Goal: Task Accomplishment & Management: Use online tool/utility

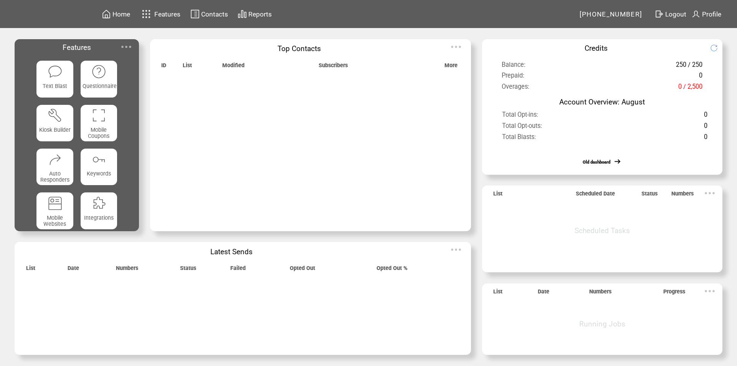
click at [127, 43] on img at bounding box center [126, 46] width 15 height 15
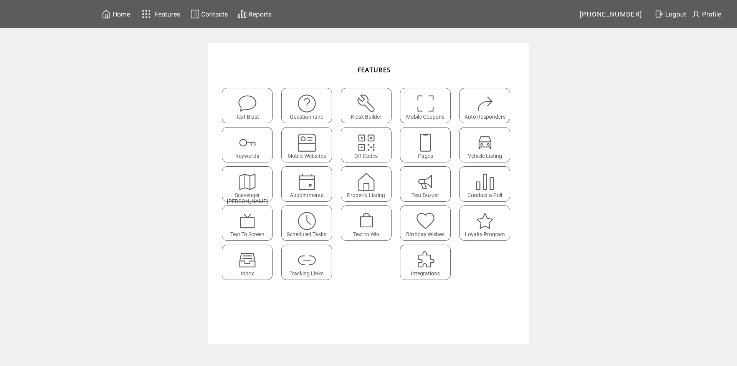
click at [248, 263] on img at bounding box center [247, 260] width 20 height 20
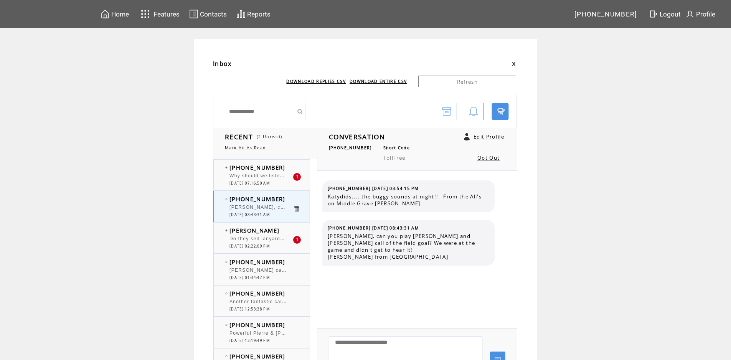
click at [282, 170] on td "[PHONE_NUMBER]" at bounding box center [260, 167] width 63 height 8
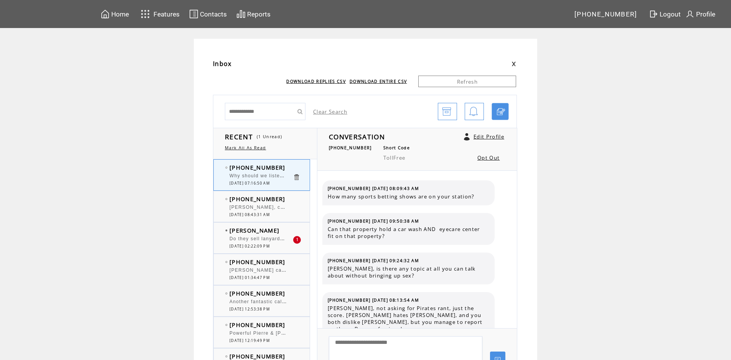
scroll to position [635, 0]
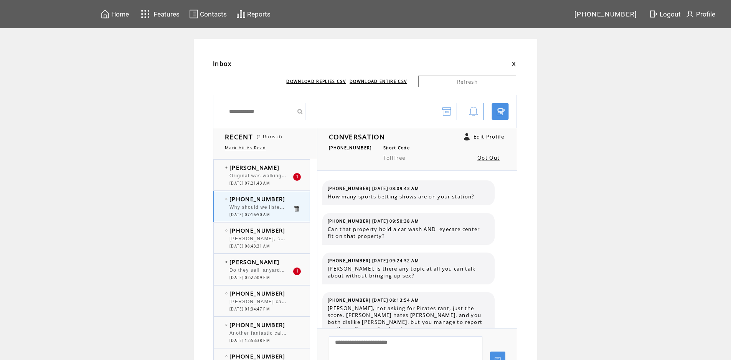
scroll to position [635, 0]
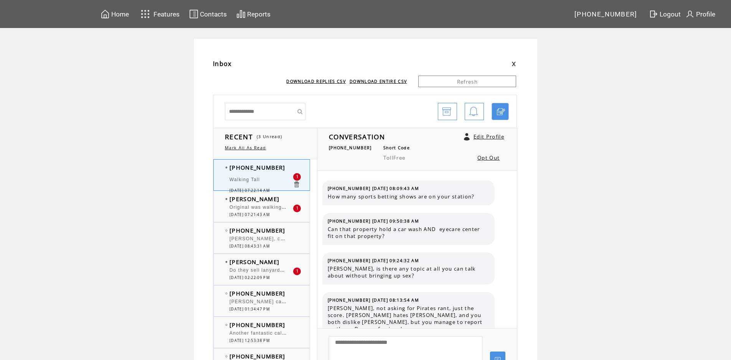
scroll to position [668, 0]
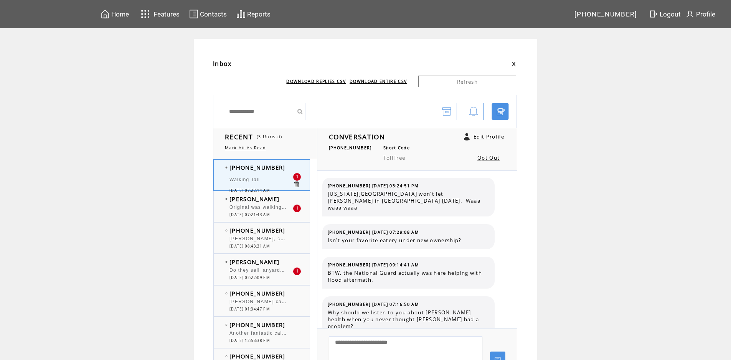
click at [274, 272] on span "Do they sell lanyard? Canadian beer" at bounding box center [275, 270] width 92 height 8
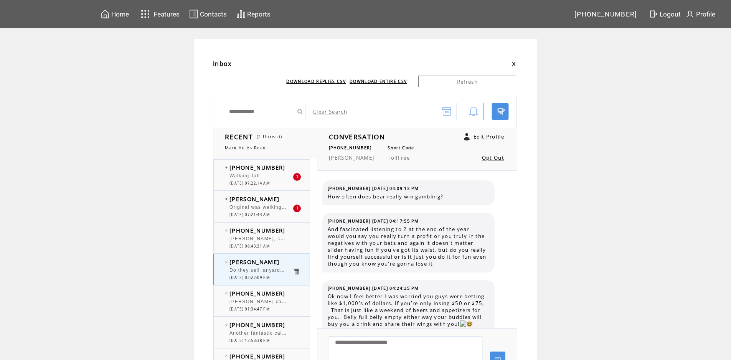
scroll to position [483, 0]
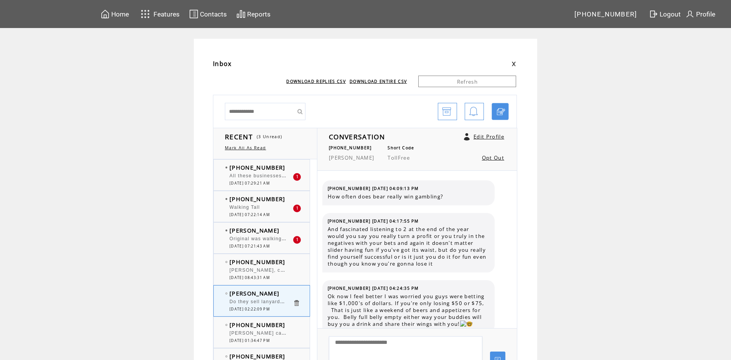
scroll to position [483, 0]
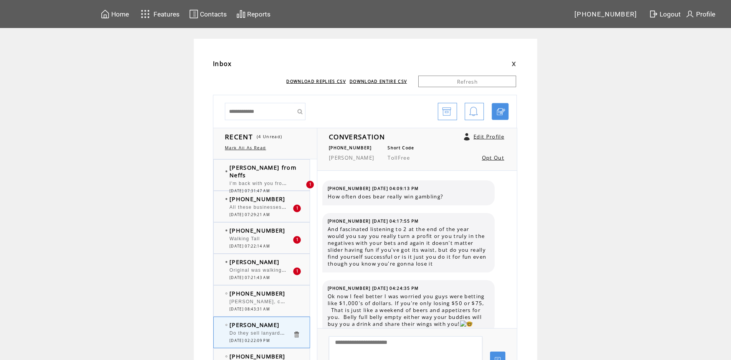
scroll to position [483, 0]
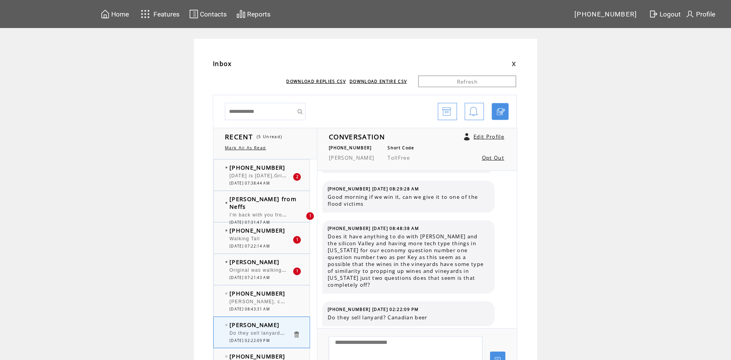
click at [274, 272] on span "Original was walking tall" at bounding box center [260, 270] width 62 height 8
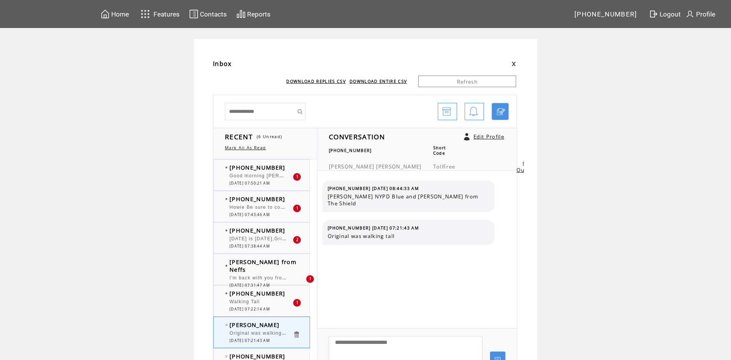
click at [267, 300] on div "Walking Tall" at bounding box center [260, 303] width 63 height 8
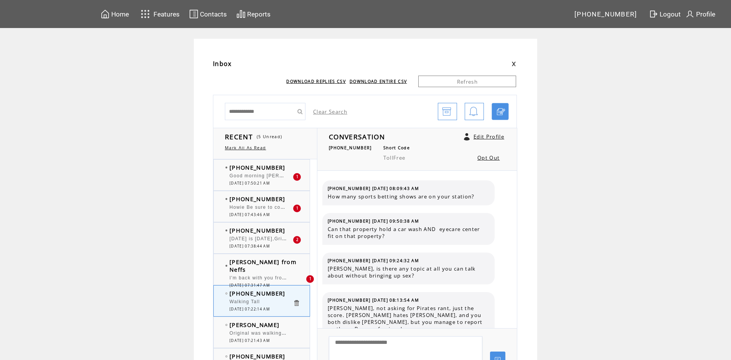
scroll to position [668, 0]
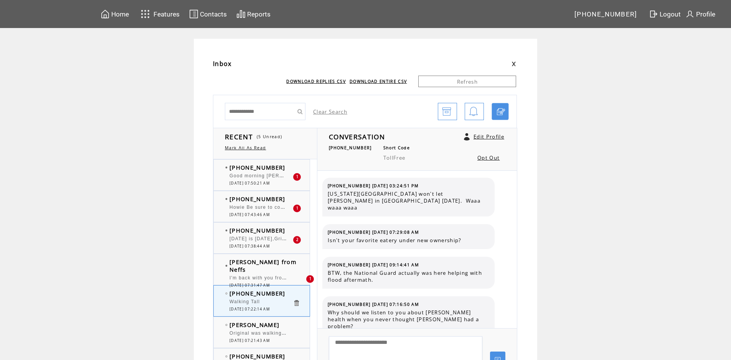
click at [272, 273] on span "I'm back with you from fabulous [GEOGRAPHIC_DATA]. We buy groceries in [GEOGRAP…" at bounding box center [517, 277] width 577 height 8
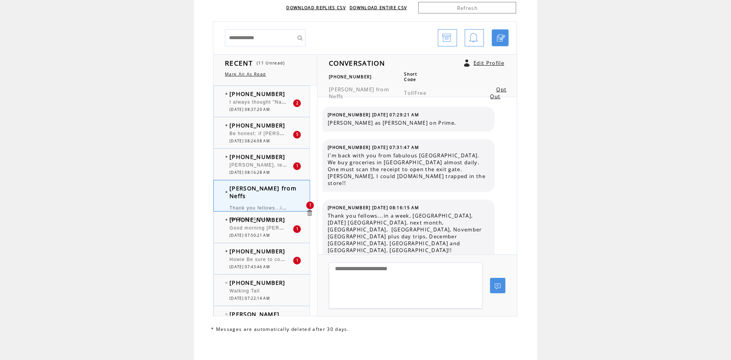
scroll to position [77, 0]
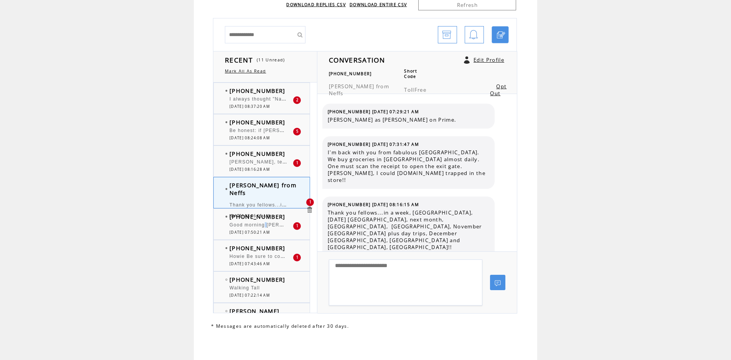
click at [269, 229] on div "Good morning [PERSON_NAME] and Big [PERSON_NAME]. New TV Season Major Networks …" at bounding box center [260, 226] width 63 height 8
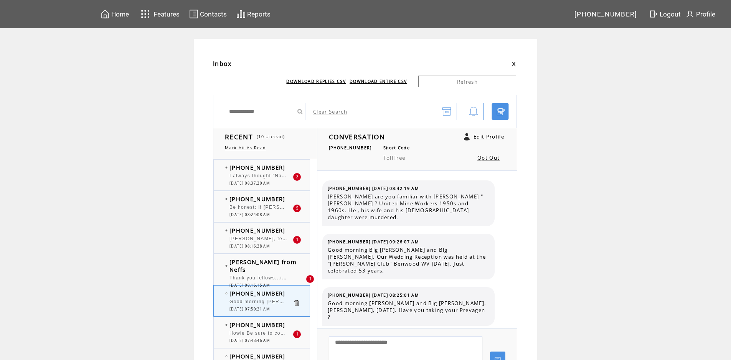
scroll to position [2074, 0]
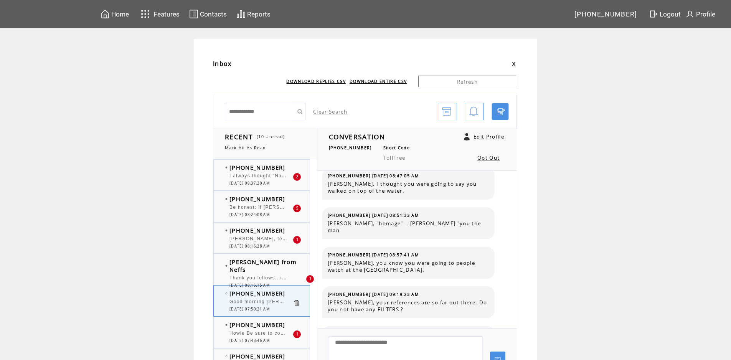
click at [252, 177] on span "I always thought "Nabob" would be a good nickname for [PERSON_NAME] It works on…" at bounding box center [360, 175] width 262 height 5
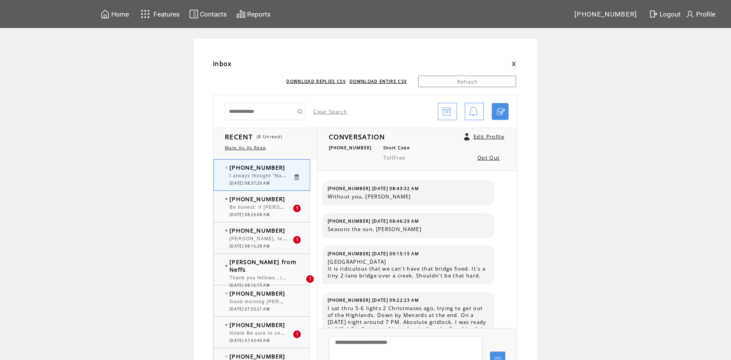
scroll to position [829, 0]
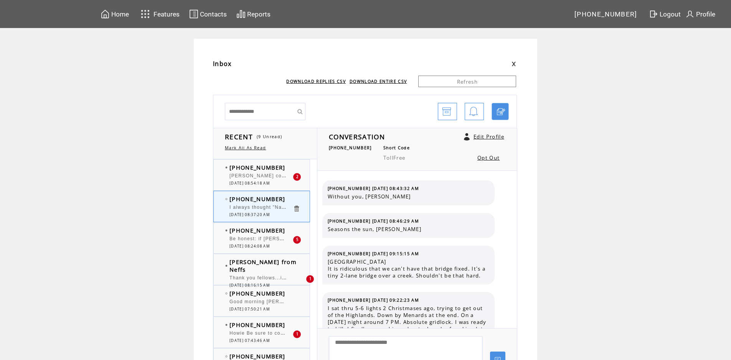
scroll to position [829, 0]
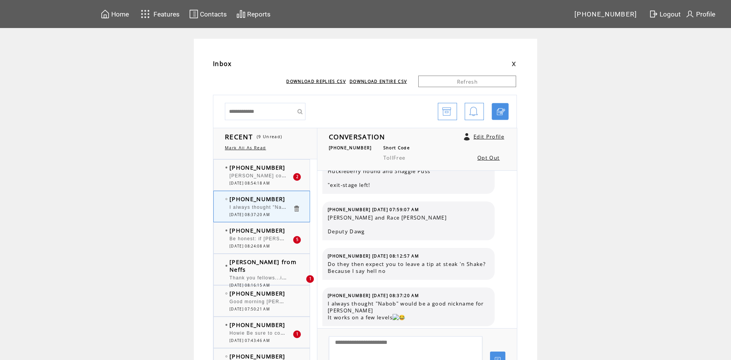
click at [266, 175] on span "[PERSON_NAME] could go to [GEOGRAPHIC_DATA] Penna. home of [PERSON_NAME] potato…" at bounding box center [357, 175] width 256 height 8
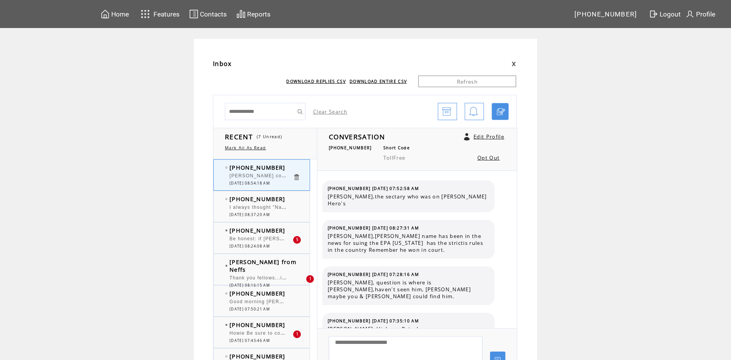
scroll to position [596, 0]
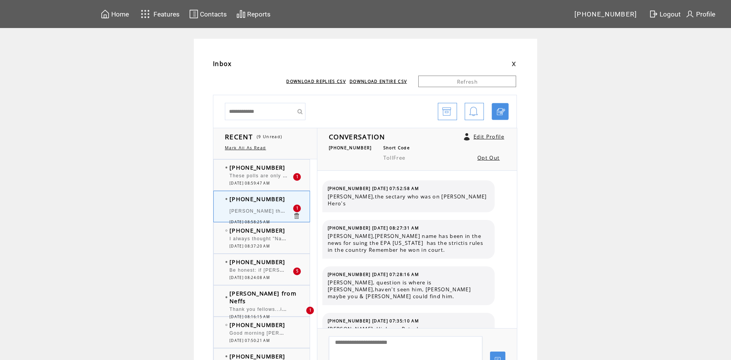
scroll to position [635, 0]
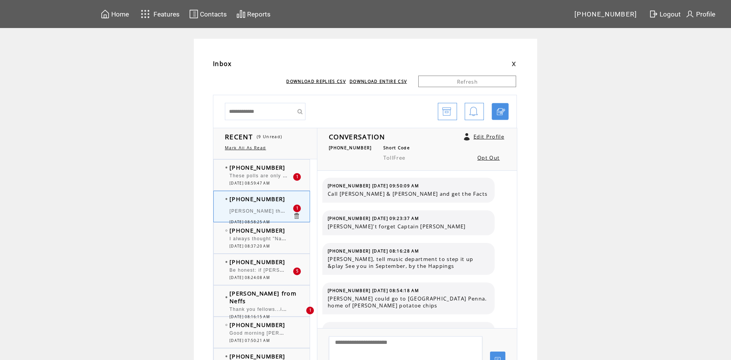
click at [261, 305] on div at bounding box center [267, 306] width 76 height 2
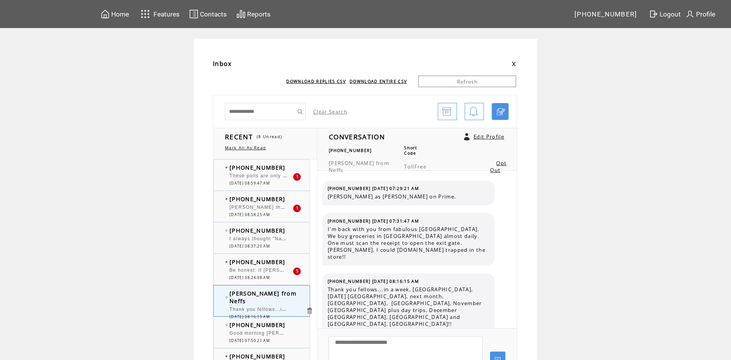
click at [267, 272] on span "Be honest: if [PERSON_NAME] ran for President in [DATE], would you vote for him?" at bounding box center [335, 270] width 213 height 8
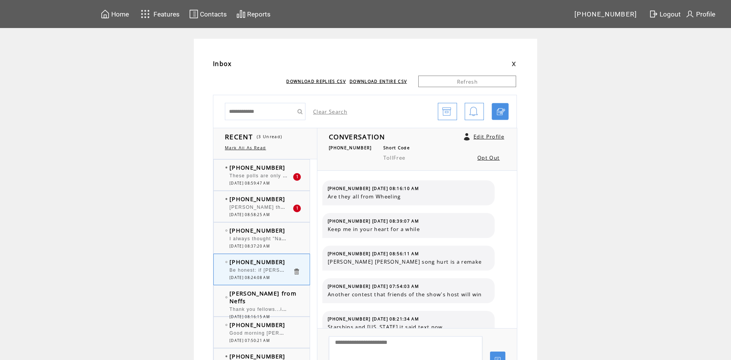
scroll to position [898, 0]
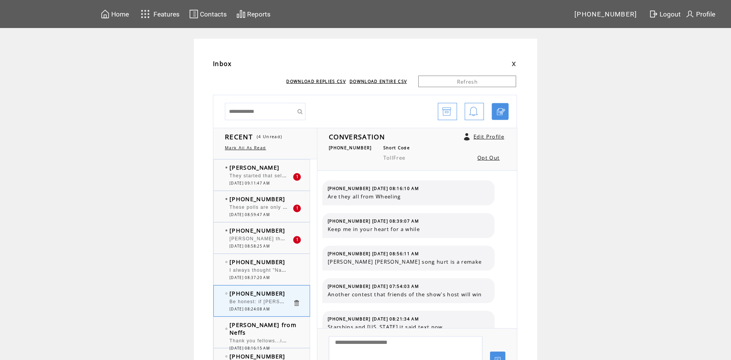
scroll to position [898, 0]
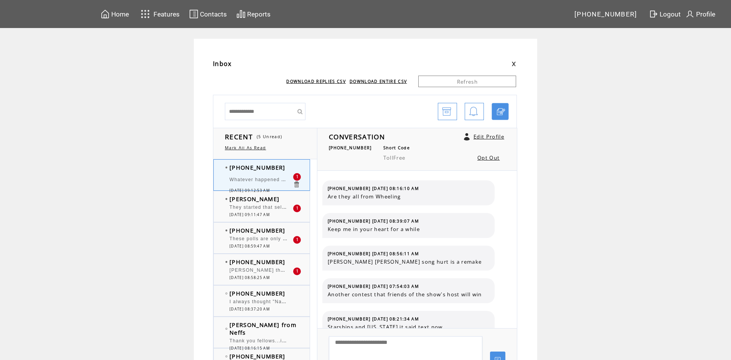
scroll to position [931, 0]
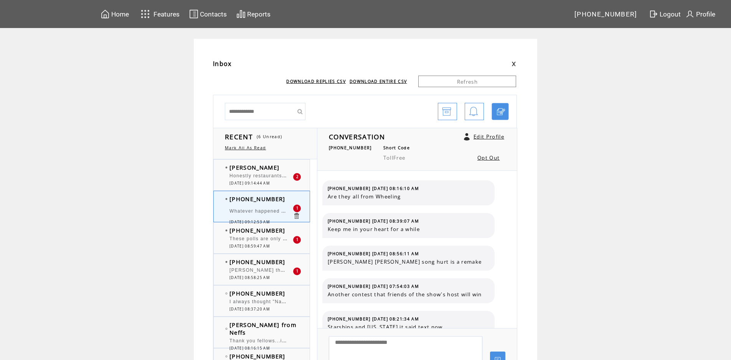
scroll to position [931, 0]
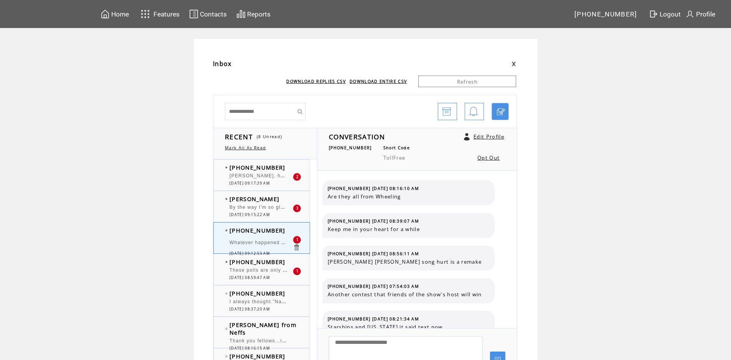
scroll to position [931, 0]
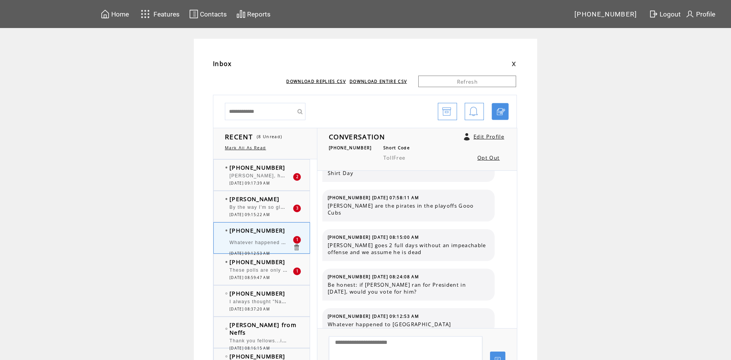
click at [273, 174] on span "[PERSON_NAME], how come [PERSON_NAME] never wears shorts cut-offs etc" at bounding box center [329, 175] width 200 height 8
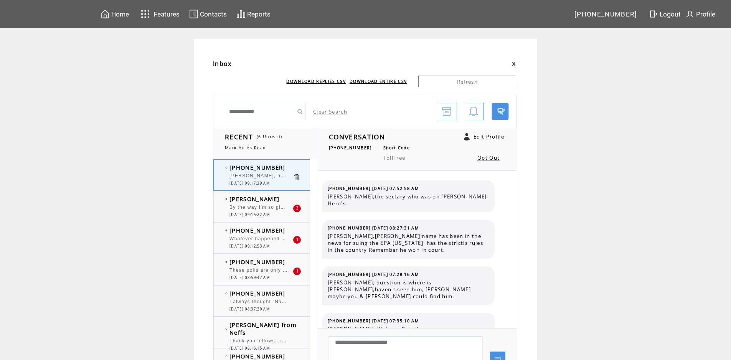
scroll to position [675, 0]
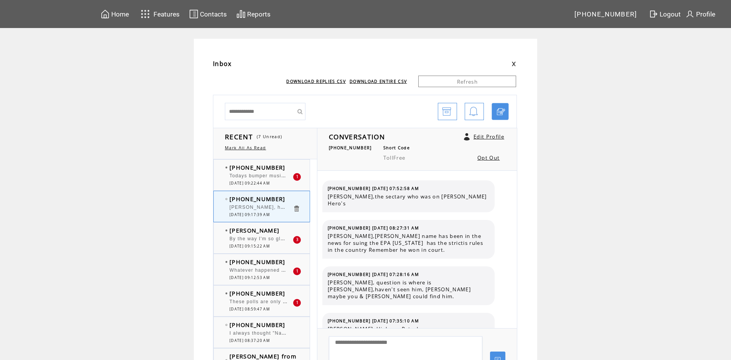
scroll to position [675, 0]
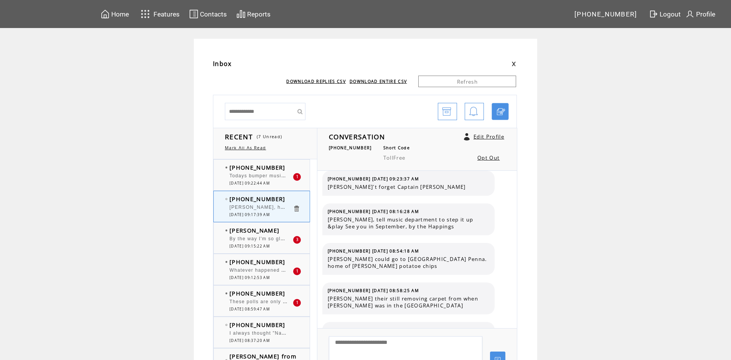
click at [272, 176] on span "Todays bumper music feels like [PERSON_NAME] is playing the music" at bounding box center [318, 175] width 178 height 8
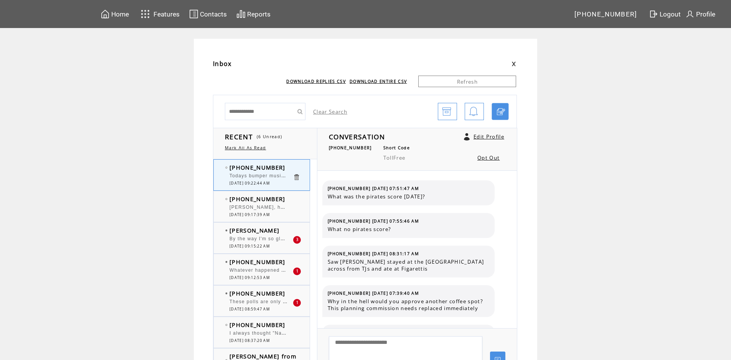
scroll to position [109, 0]
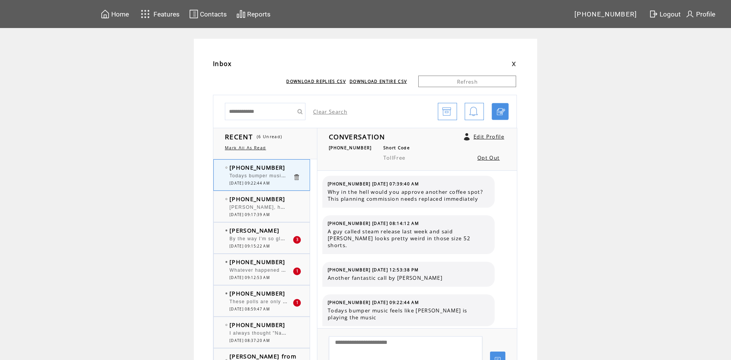
click at [253, 239] on span "By the way I'm so glad to hear your voices again [DATE]. It means that [DATE] i…" at bounding box center [391, 238] width 324 height 5
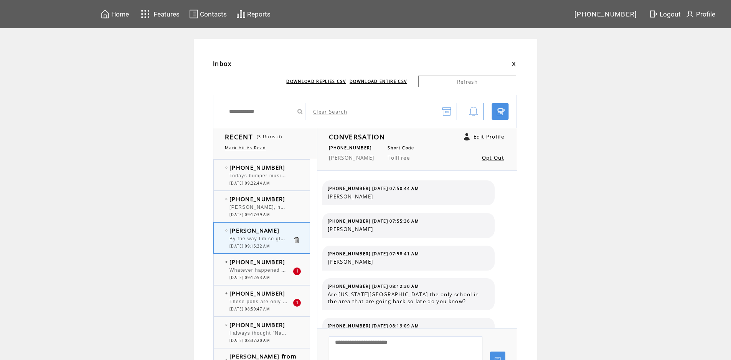
scroll to position [335, 0]
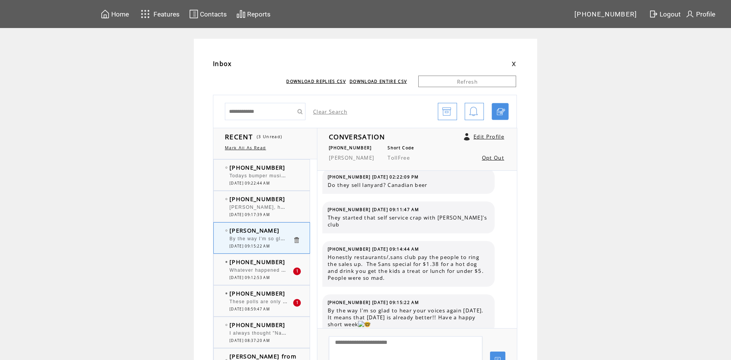
click at [261, 299] on span "These polls are only proof that you don't have a clue about politics [PERSON_NA…" at bounding box center [562, 301] width 667 height 8
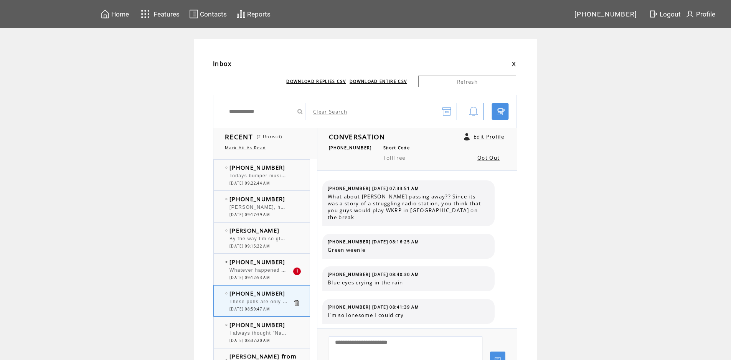
scroll to position [2167, 0]
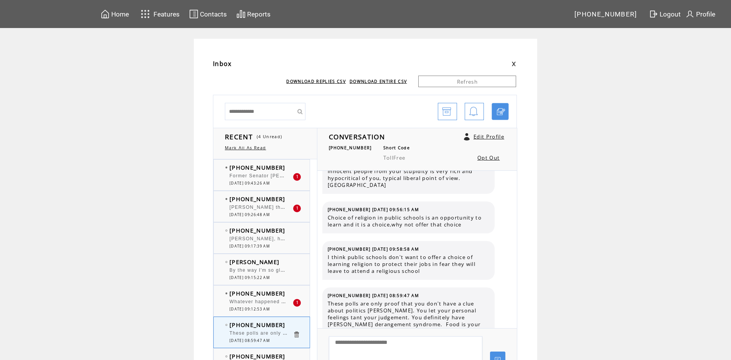
scroll to position [2167, 0]
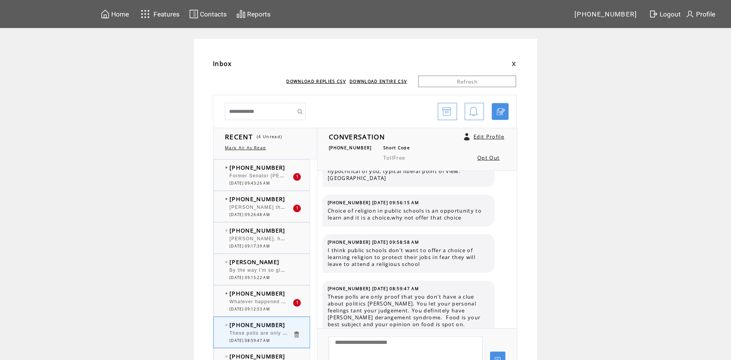
click at [267, 177] on span "Former Senator [PERSON_NAME] has been out of the Limelight because he is suffer…" at bounding box center [375, 175] width 293 height 8
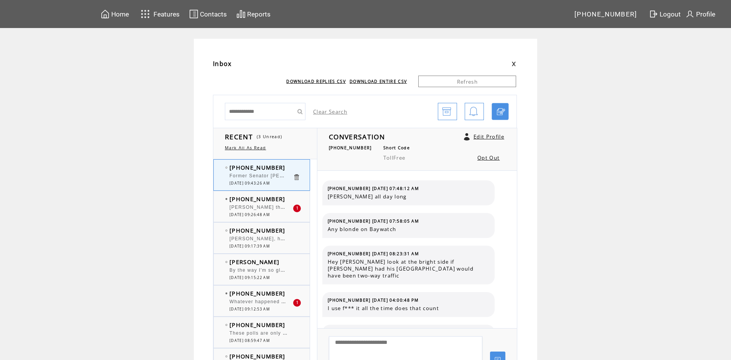
scroll to position [188, 0]
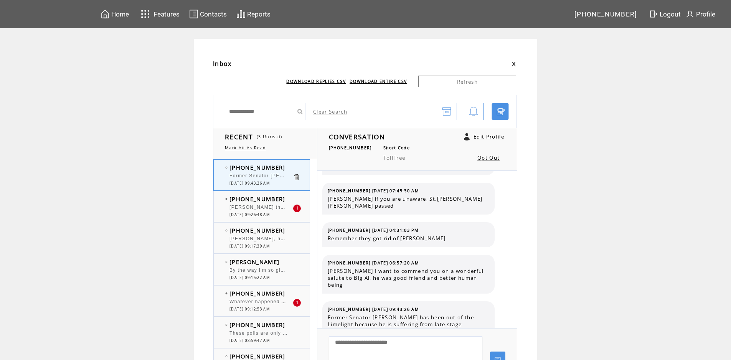
click at [277, 208] on span "[PERSON_NAME] thought he could beat [PERSON_NAME], you talk about wasting your …" at bounding box center [396, 207] width 334 height 8
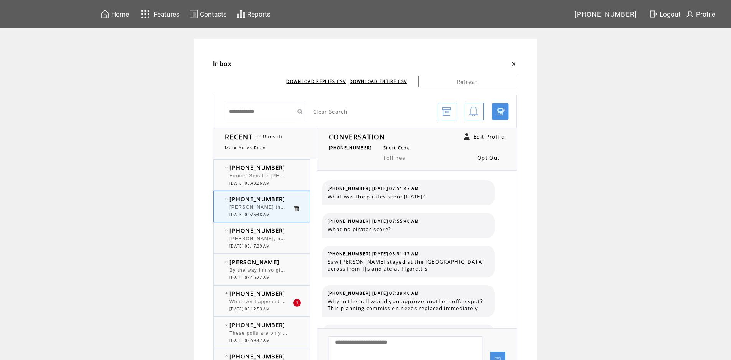
scroll to position [156, 0]
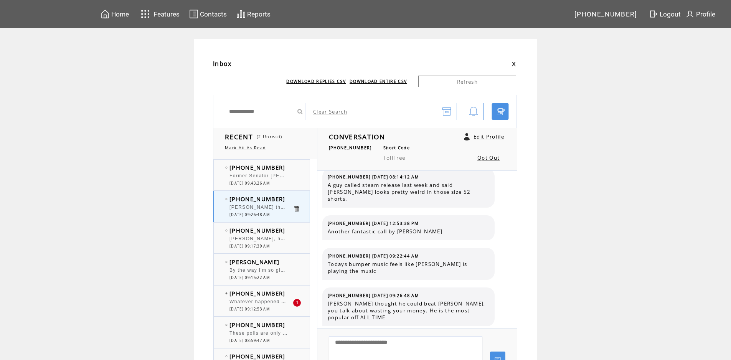
click at [289, 265] on td "[PERSON_NAME]" at bounding box center [260, 262] width 63 height 8
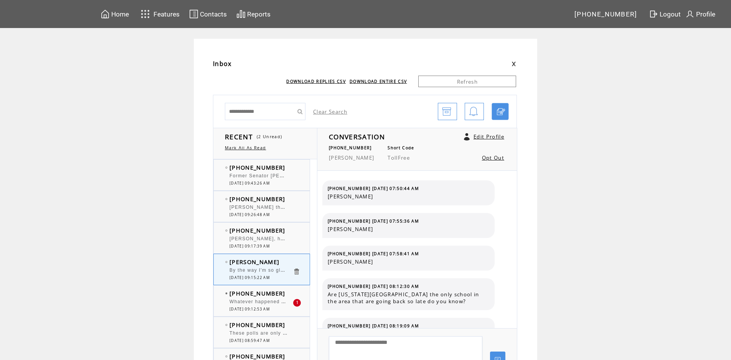
scroll to position [335, 0]
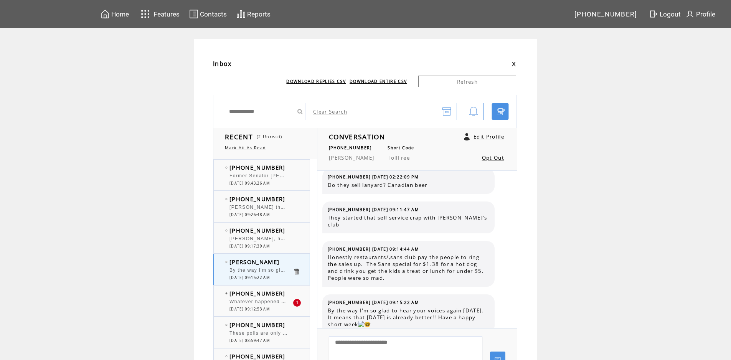
click at [286, 204] on div at bounding box center [260, 204] width 63 height 2
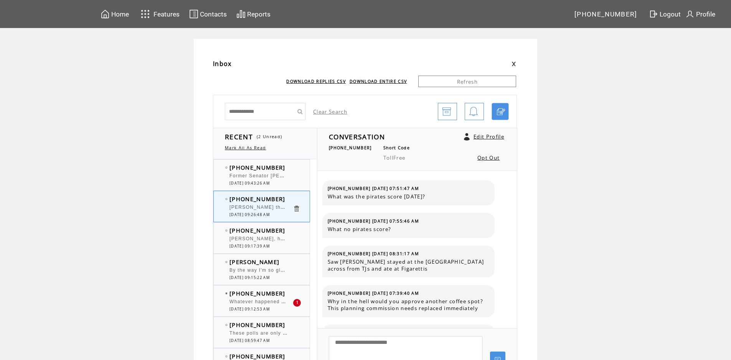
scroll to position [156, 0]
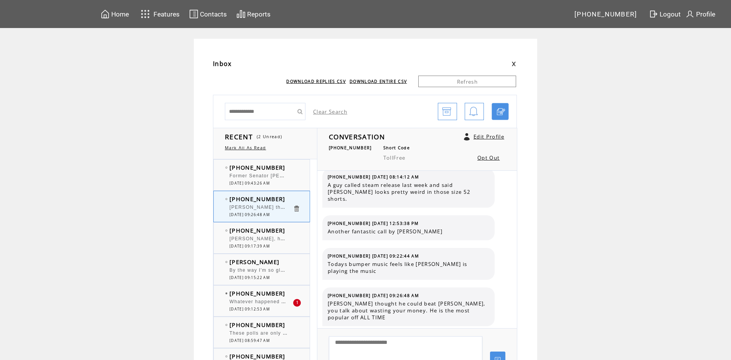
click at [264, 300] on span "Whatever happened to [GEOGRAPHIC_DATA]" at bounding box center [286, 301] width 115 height 8
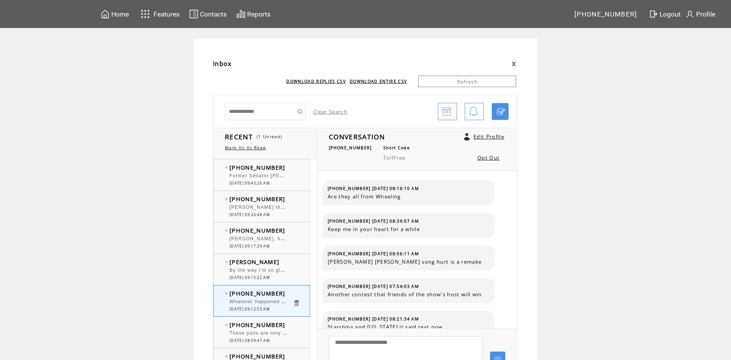
scroll to position [931, 0]
